Goal: Task Accomplishment & Management: Complete application form

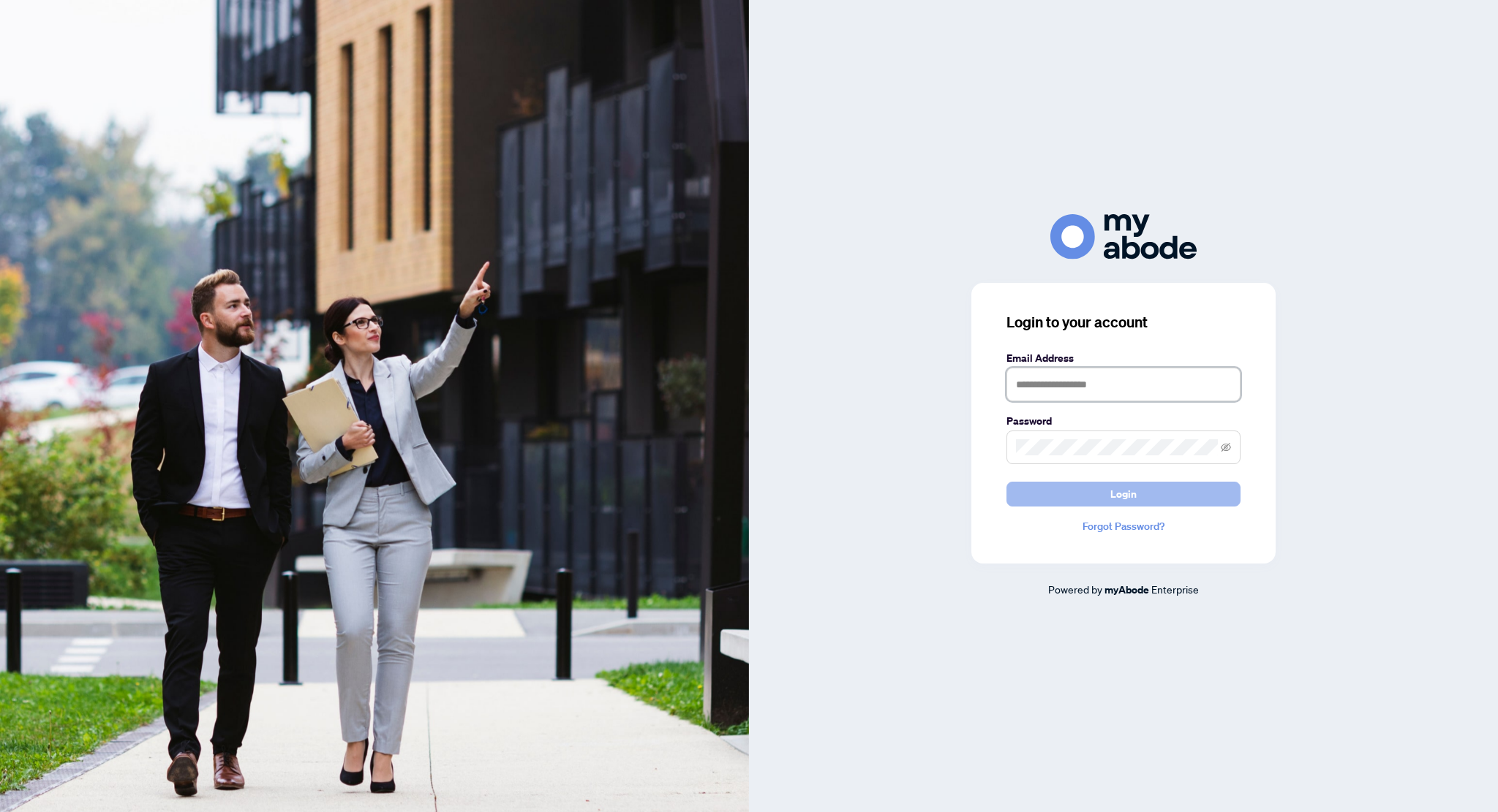
type input "**********"
click at [1128, 493] on span "Login" at bounding box center [1123, 494] width 26 height 23
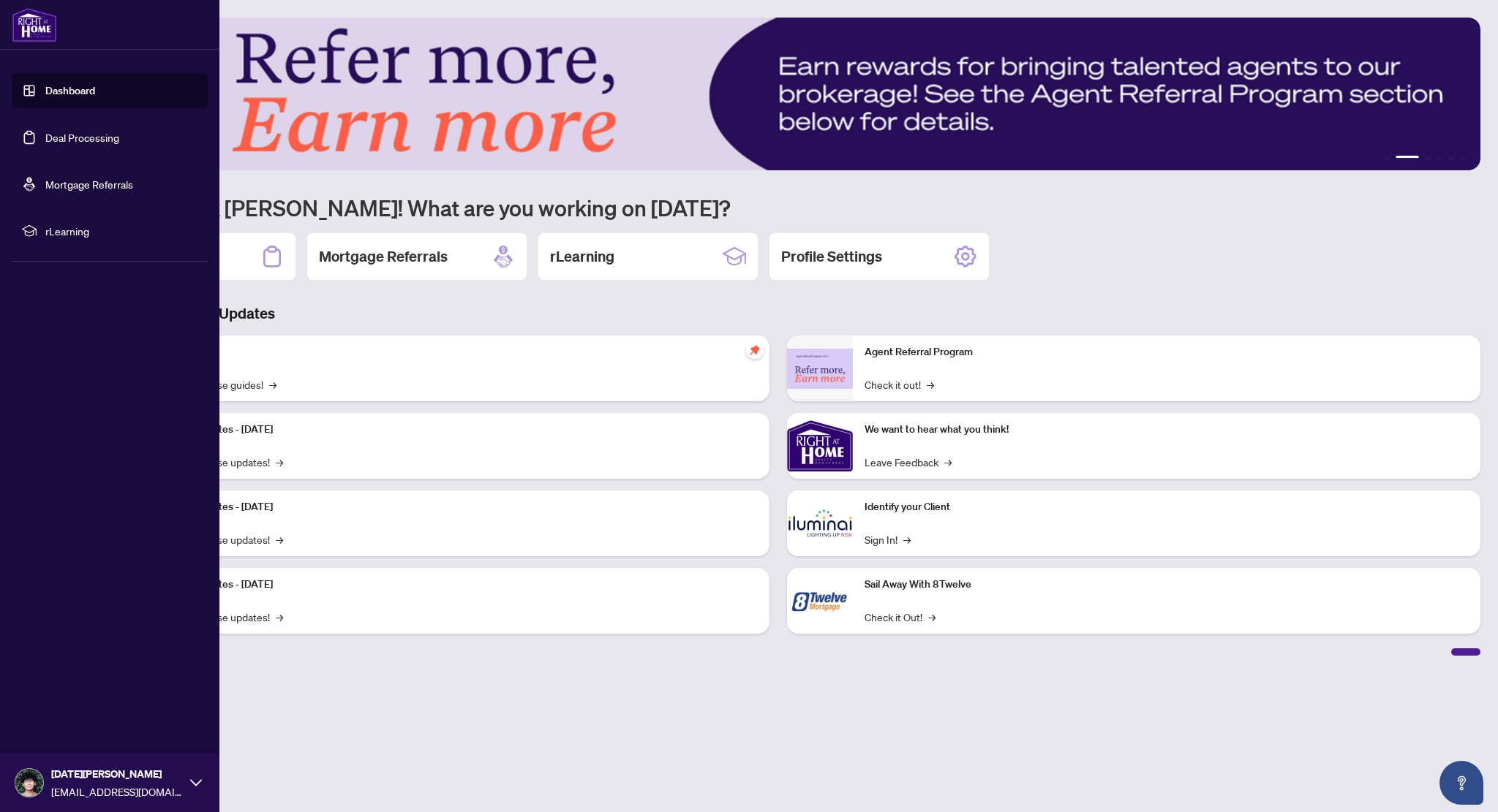
click at [45, 131] on link "Deal Processing" at bounding box center [82, 137] width 74 height 13
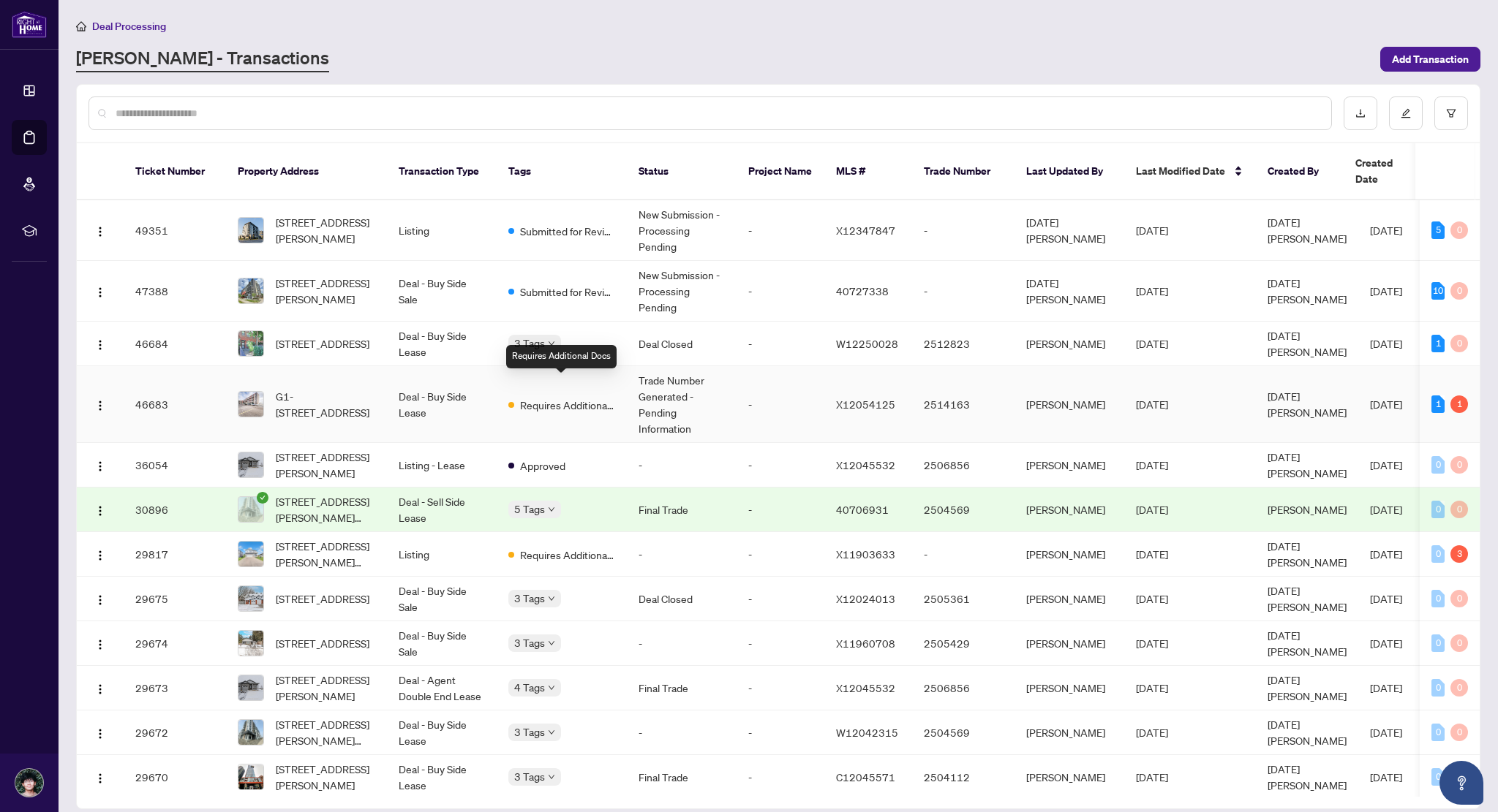
click at [597, 397] on span "Requires Additional Docs" at bounding box center [568, 405] width 95 height 16
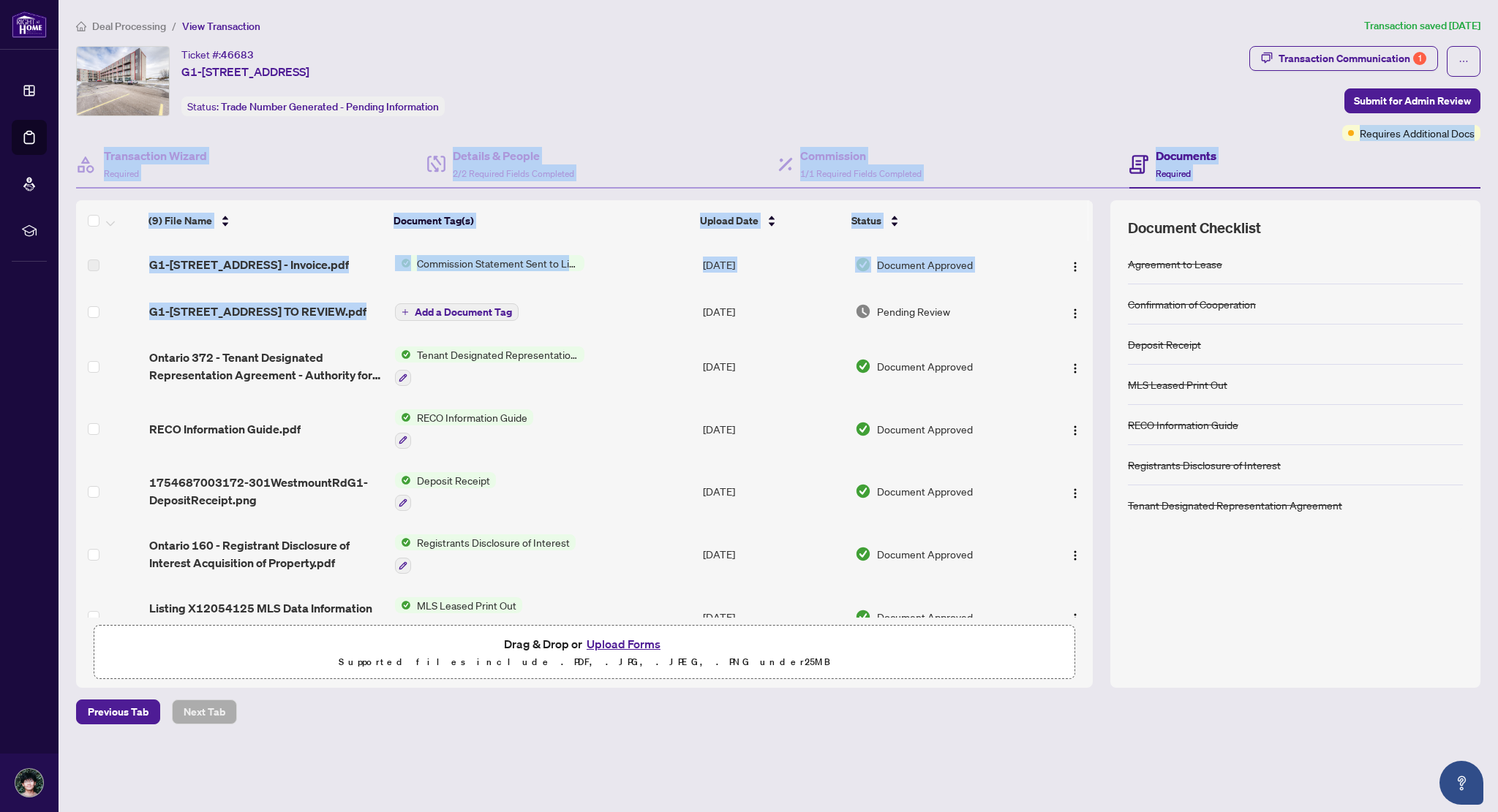
drag, startPoint x: 567, startPoint y: 293, endPoint x: 1291, endPoint y: 119, distance: 744.6
click at [1291, 119] on div "Ticket #: 46683 G1-301 Westmount Rd, Kitchener, Ontario N2M 5M9, Canada Status:…" at bounding box center [779, 367] width 1416 height 642
click at [1326, 61] on div "Transaction Communication 1" at bounding box center [1352, 58] width 148 height 23
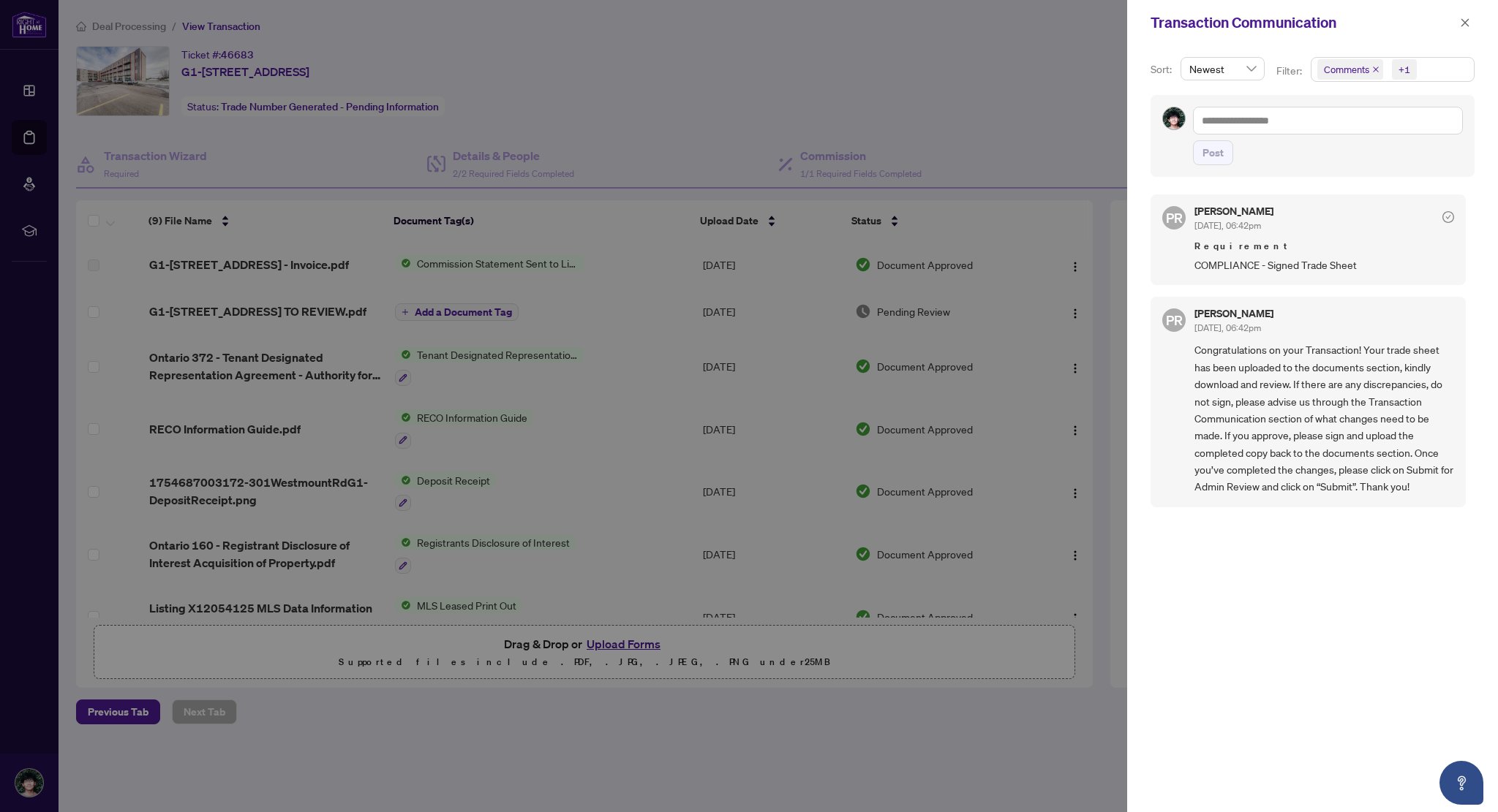
click at [1063, 105] on div at bounding box center [749, 406] width 1498 height 812
click at [635, 239] on div at bounding box center [749, 406] width 1498 height 812
click at [496, 289] on div at bounding box center [749, 406] width 1498 height 812
click at [1459, 21] on button "button" at bounding box center [1465, 23] width 19 height 17
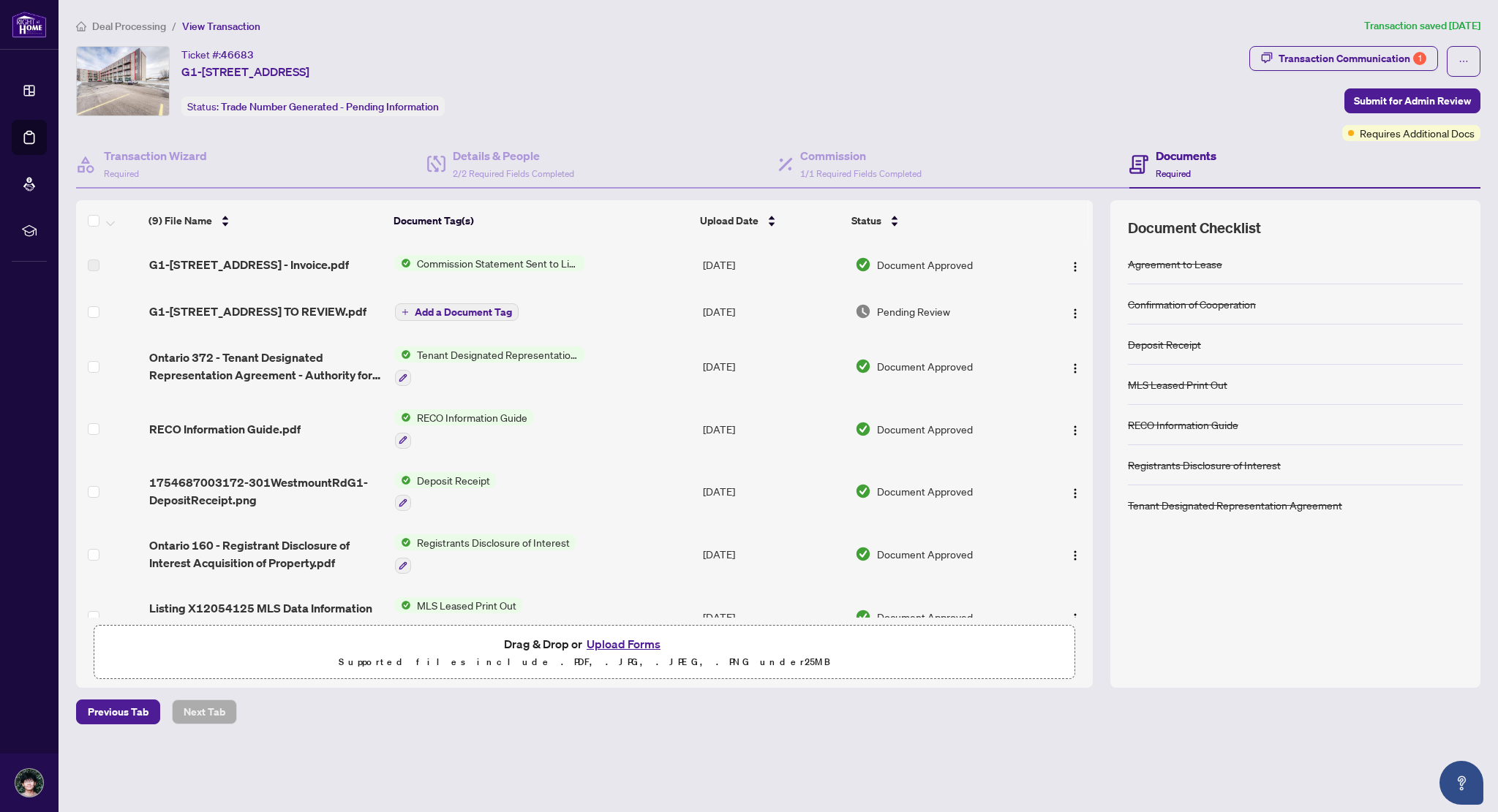
click at [673, 311] on td "Add a Document Tag" at bounding box center [542, 311] width 308 height 47
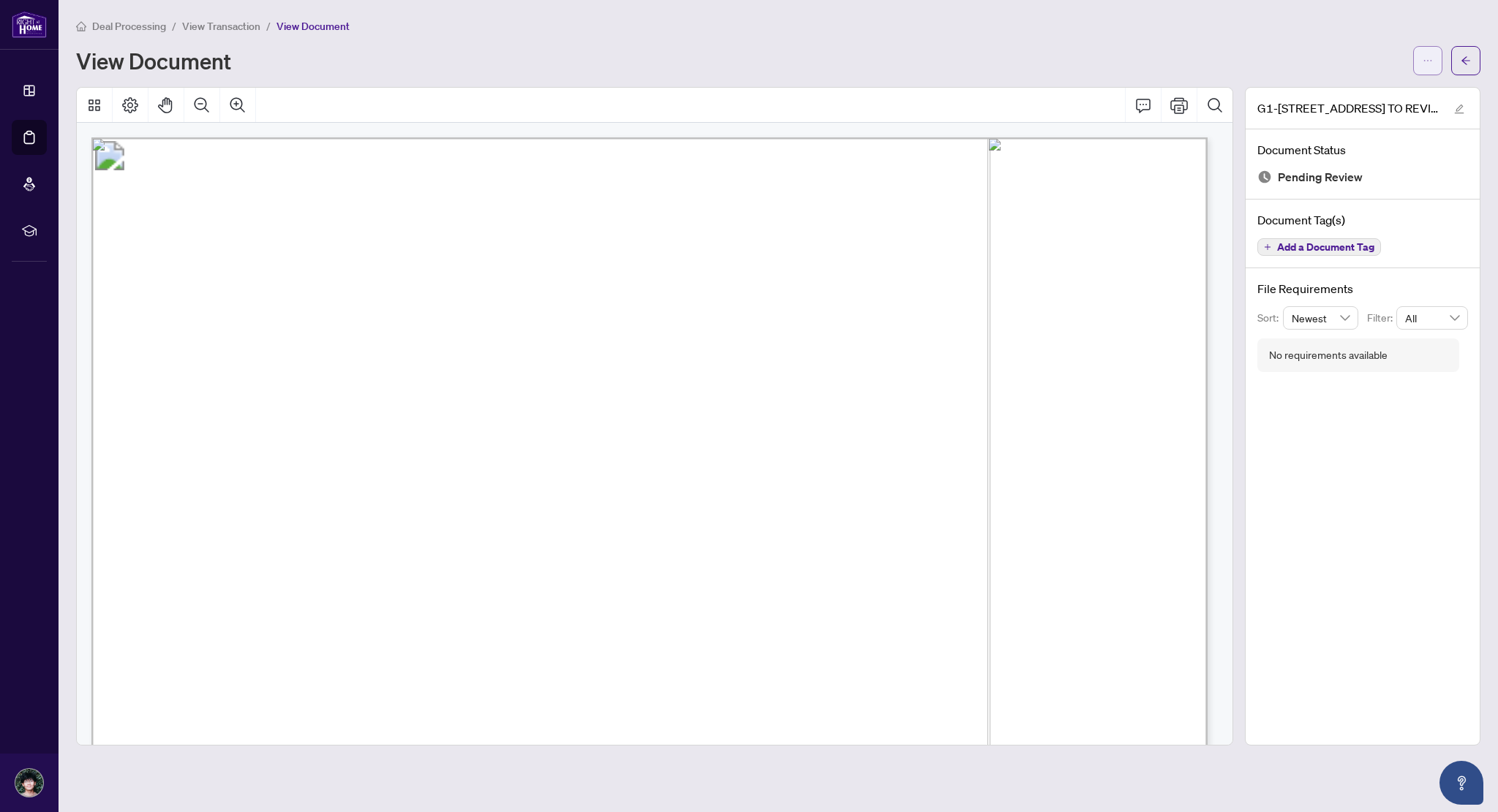
click at [1430, 58] on icon "ellipsis" at bounding box center [1428, 61] width 10 height 10
click at [1390, 88] on span "Download" at bounding box center [1375, 92] width 111 height 16
click at [1466, 56] on icon "arrow-left" at bounding box center [1466, 61] width 10 height 10
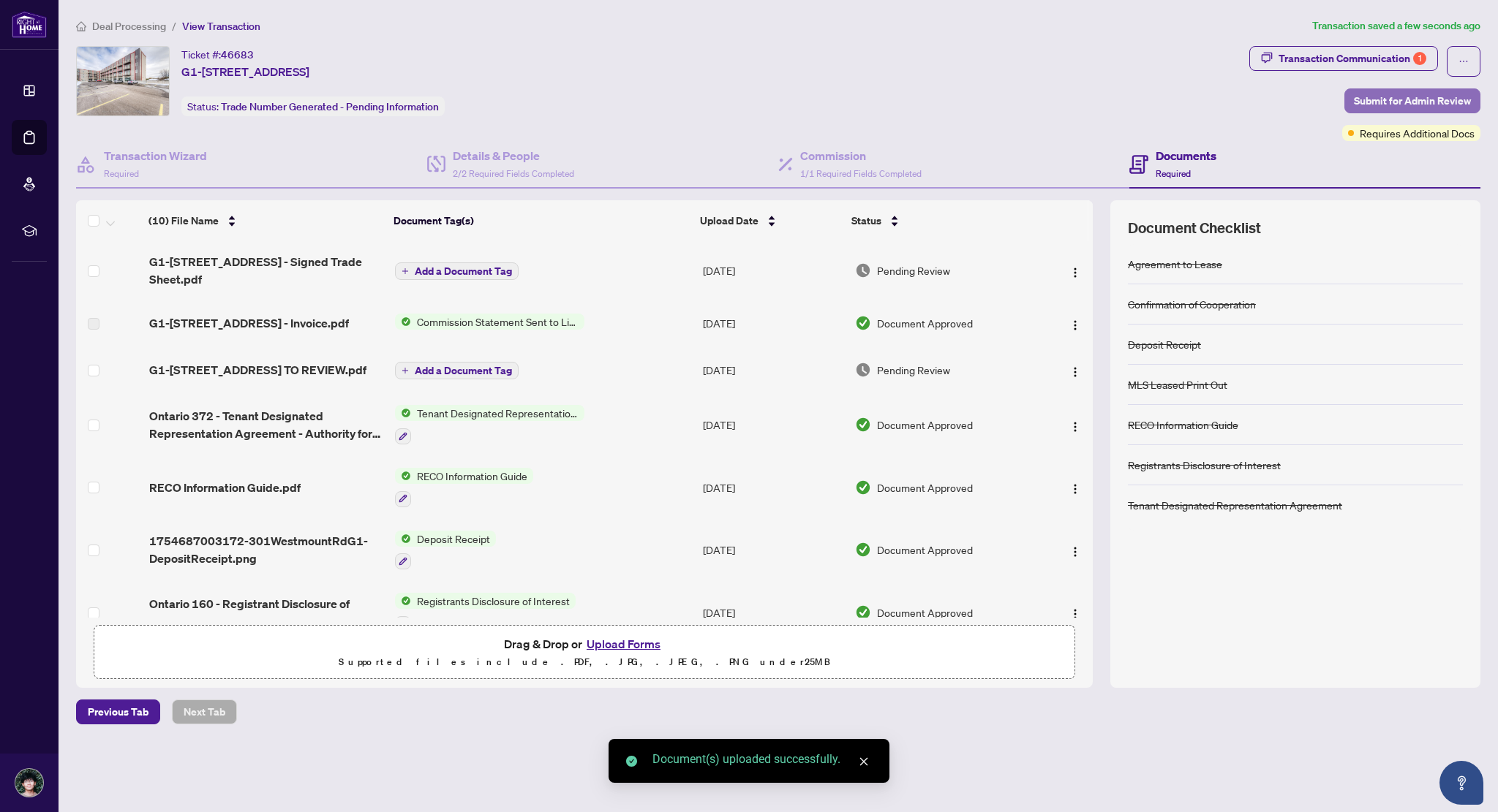
click at [1377, 99] on span "Submit for Admin Review" at bounding box center [1412, 101] width 117 height 23
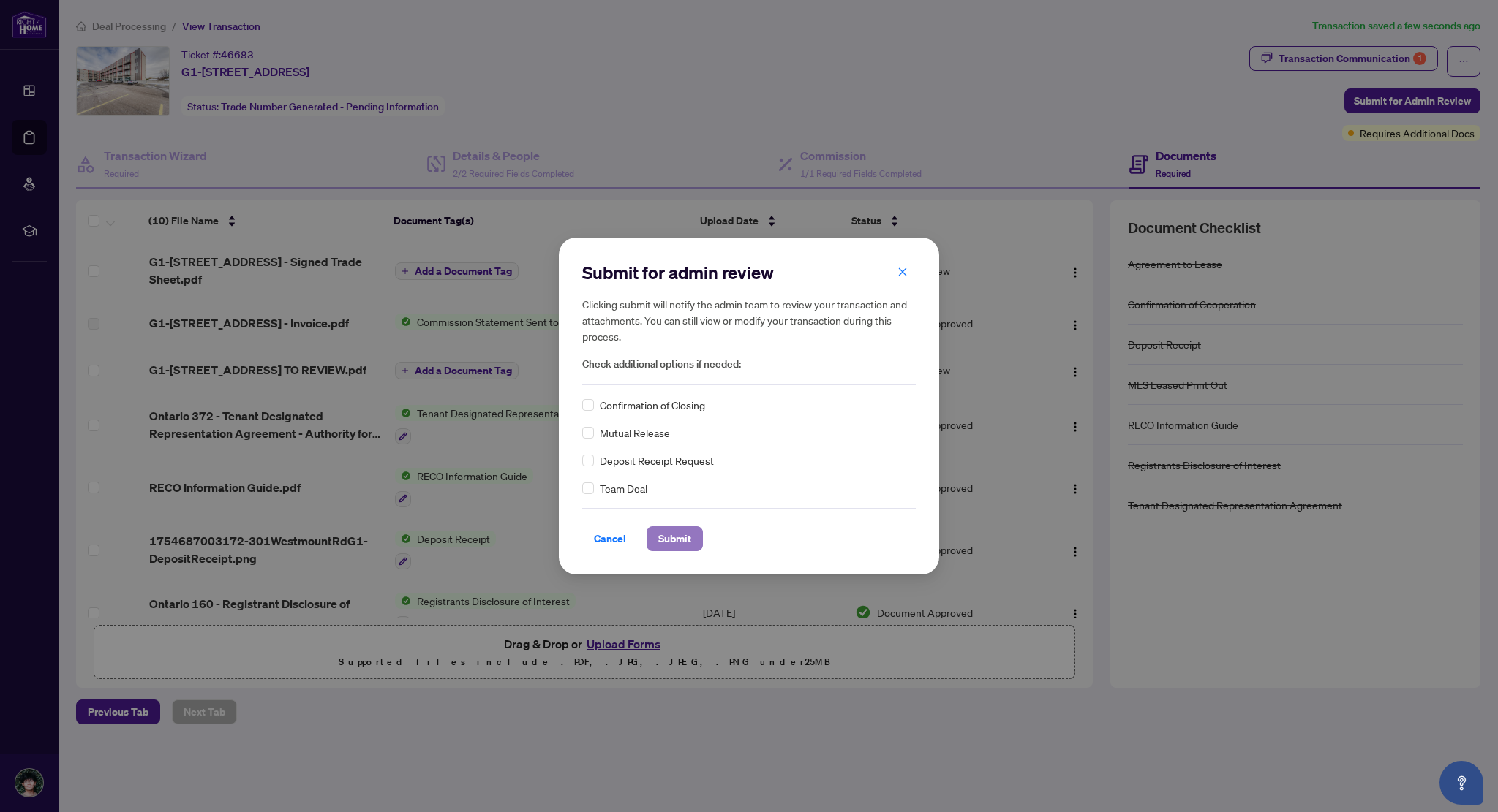
click at [687, 534] on span "Submit" at bounding box center [675, 539] width 33 height 23
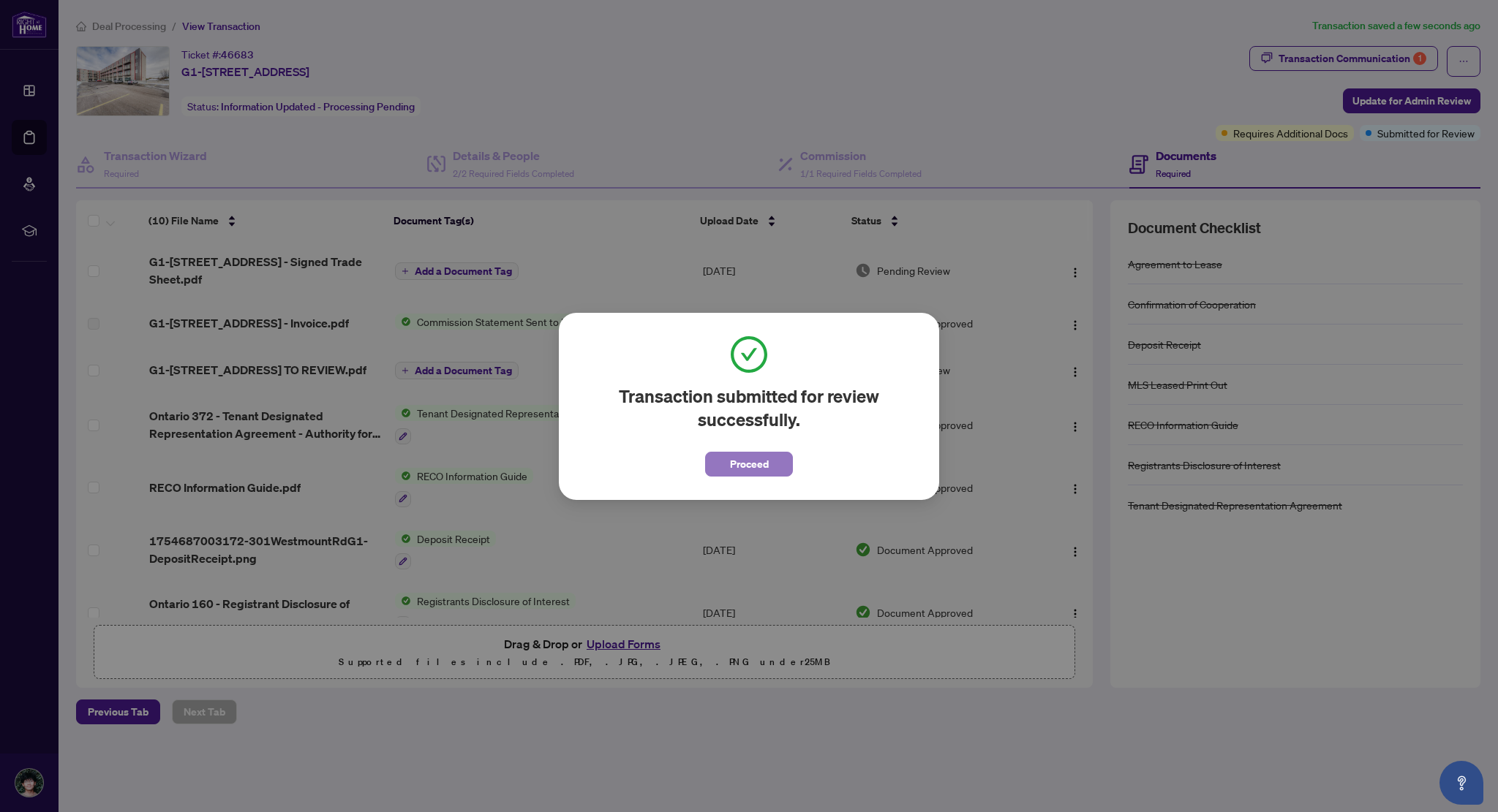
click at [746, 460] on span "Proceed" at bounding box center [749, 464] width 39 height 23
